Goal: Task Accomplishment & Management: Use online tool/utility

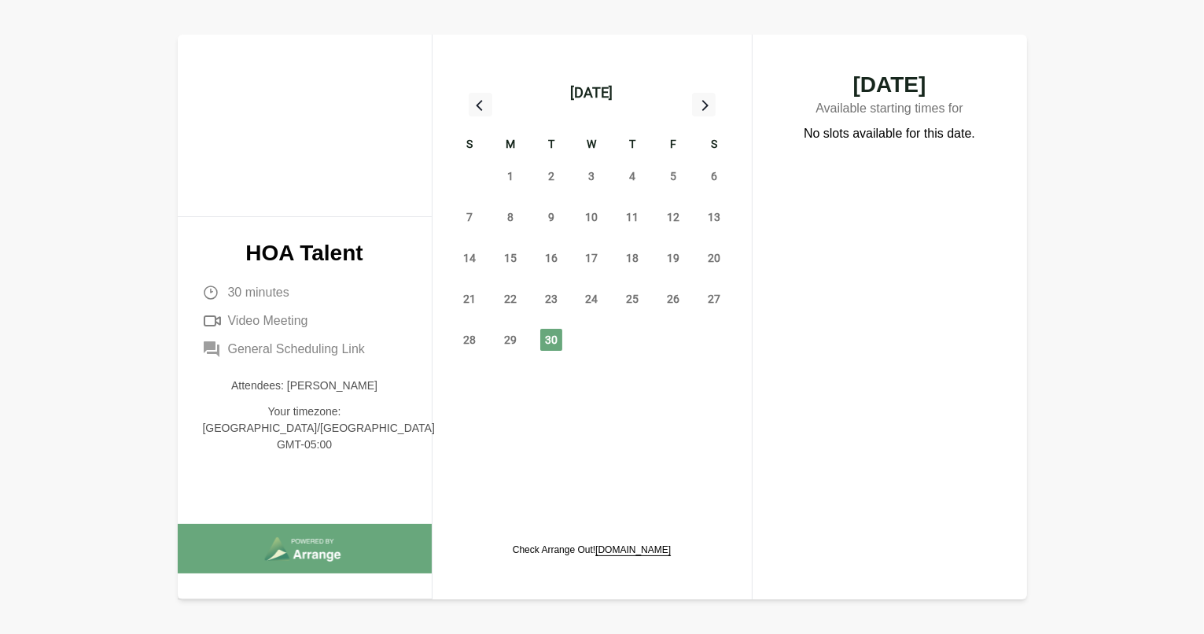
click at [711, 100] on icon at bounding box center [704, 104] width 20 height 20
click at [588, 174] on span "1" at bounding box center [591, 176] width 22 height 22
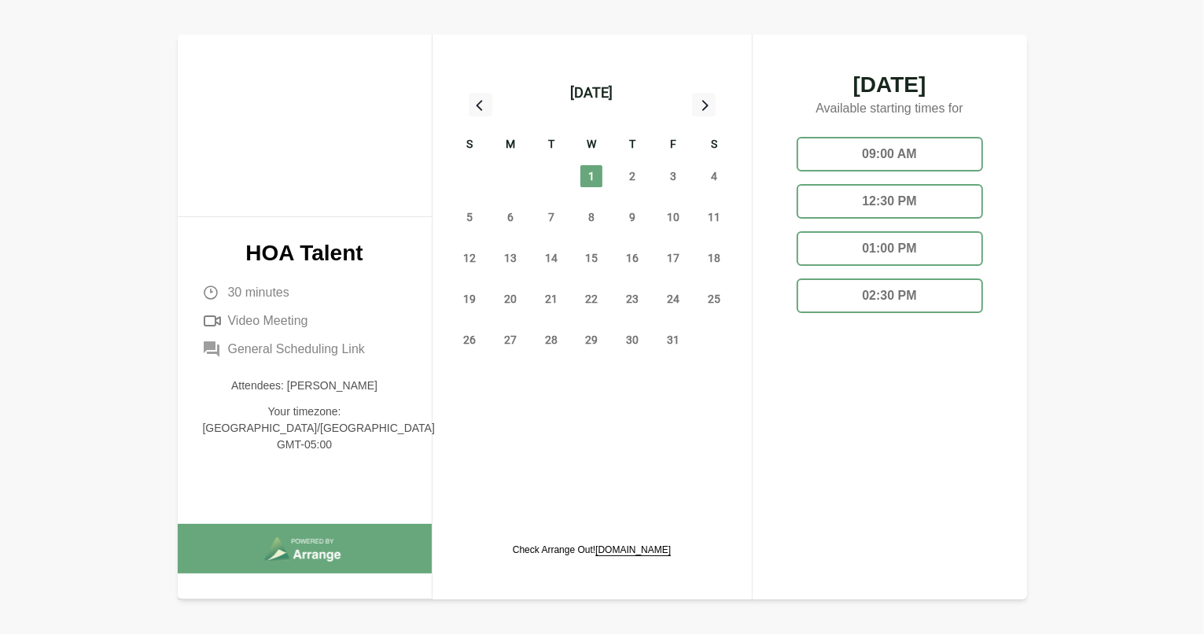
click at [844, 153] on div "09:00 AM" at bounding box center [890, 154] width 186 height 35
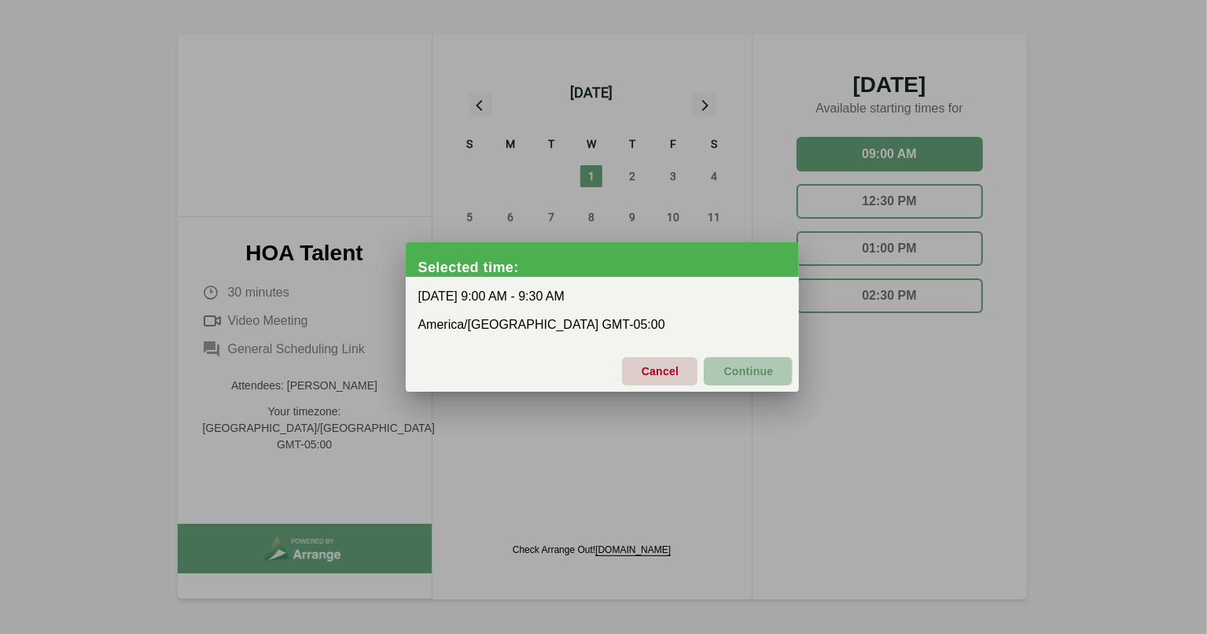
click at [738, 369] on span "Continue" at bounding box center [748, 371] width 50 height 33
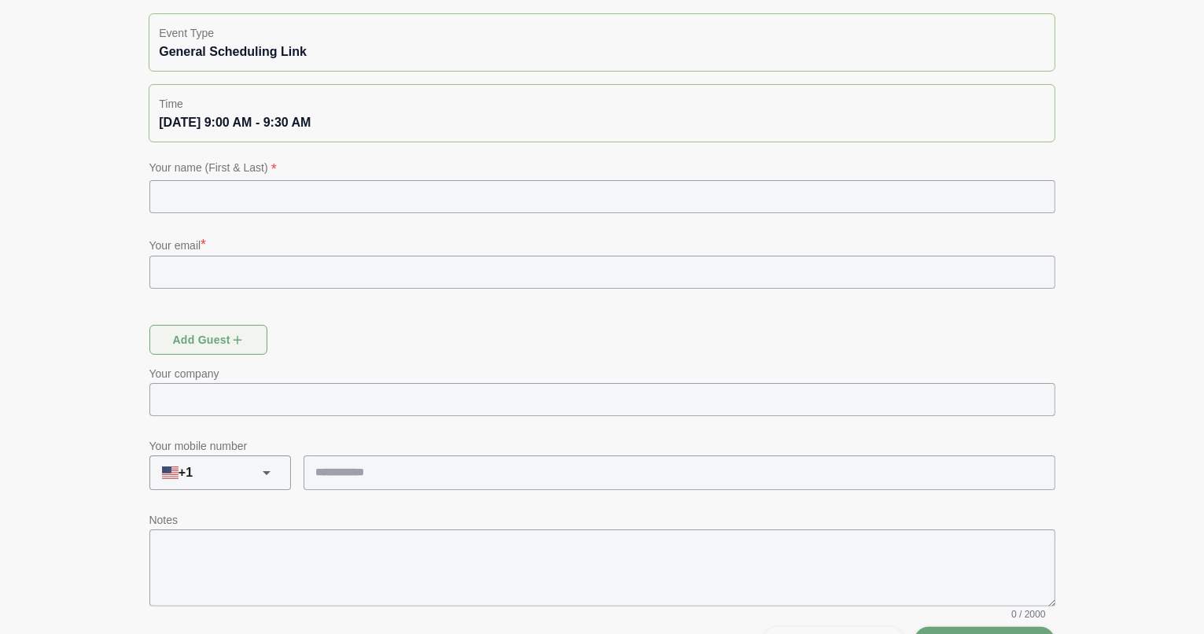
scroll to position [195, 0]
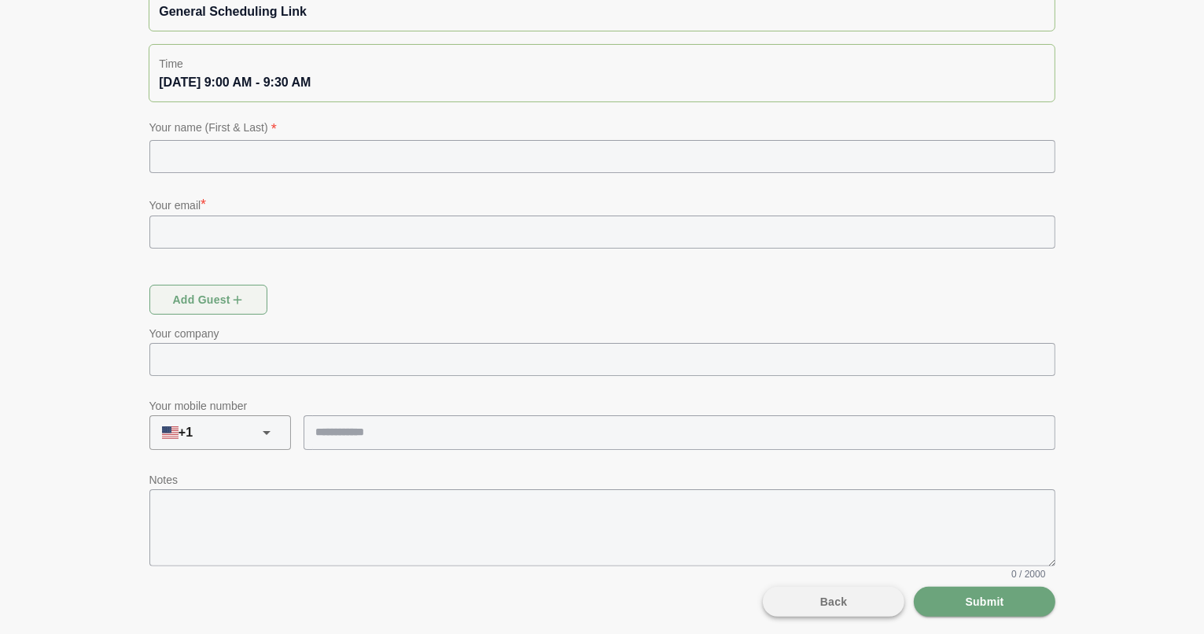
click at [841, 602] on span "Back" at bounding box center [833, 602] width 28 height 30
